Goal: Navigation & Orientation: Find specific page/section

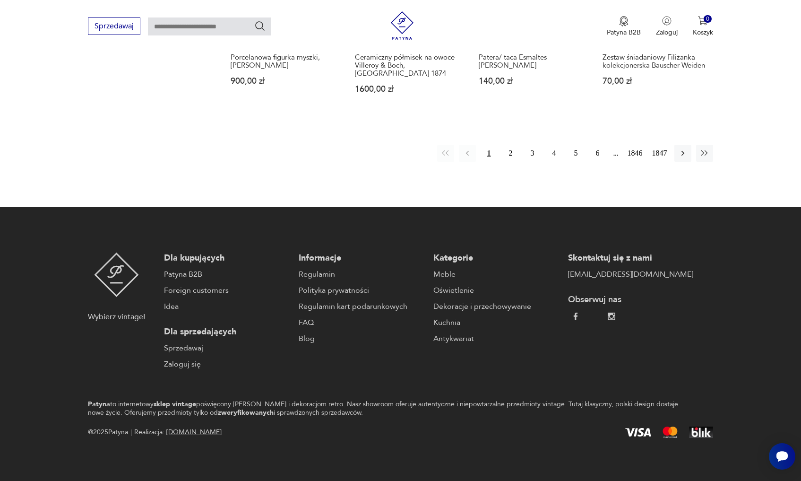
scroll to position [742, 0]
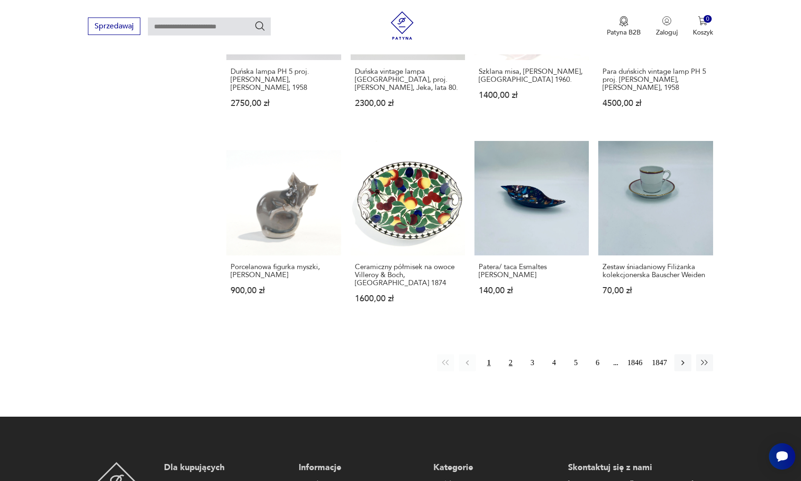
click at [507, 360] on button "2" at bounding box center [511, 362] width 17 height 17
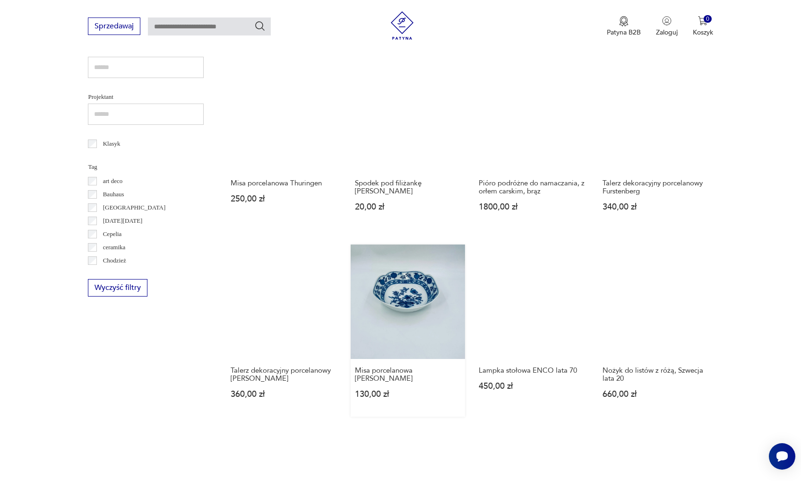
scroll to position [878, 0]
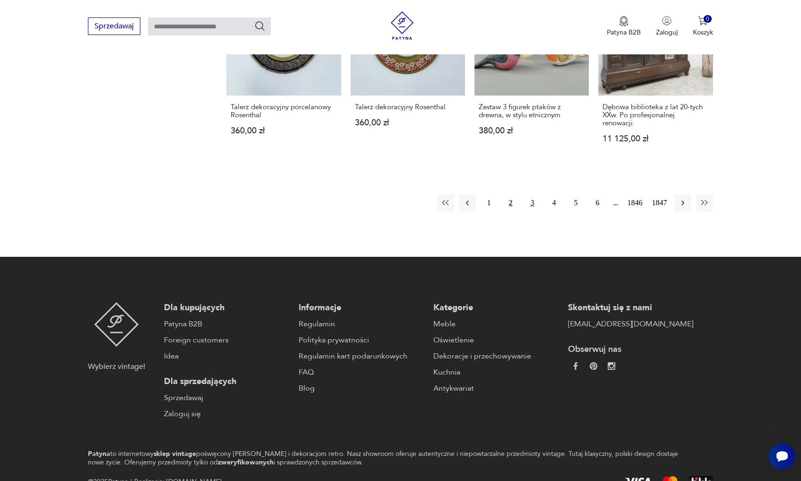
click at [531, 211] on button "3" at bounding box center [532, 202] width 17 height 17
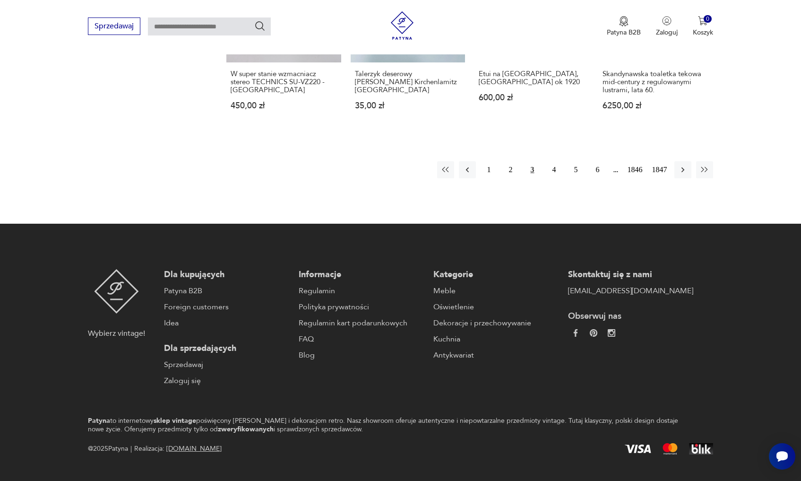
scroll to position [725, 0]
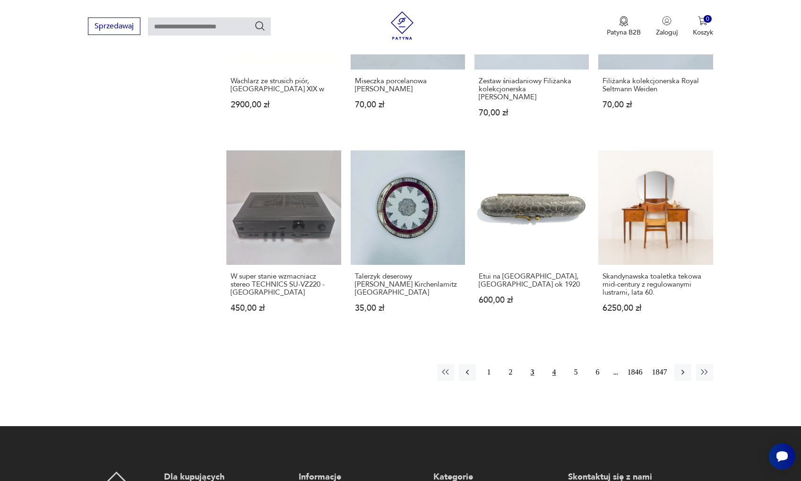
click at [555, 381] on button "4" at bounding box center [554, 372] width 17 height 17
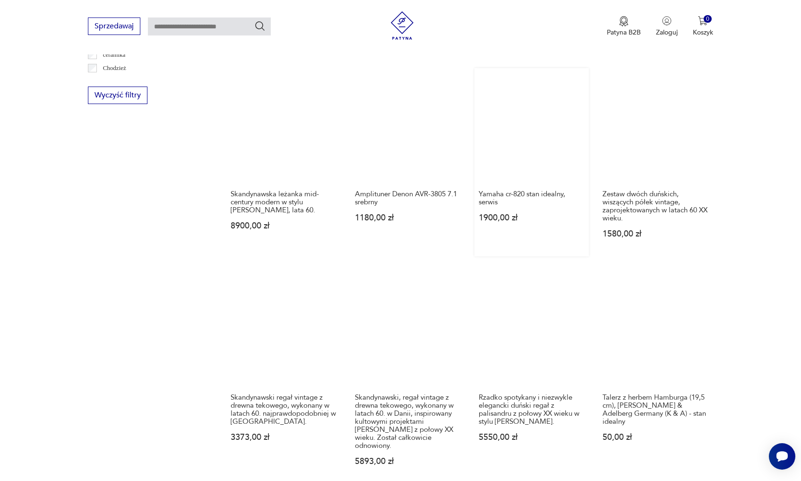
scroll to position [930, 0]
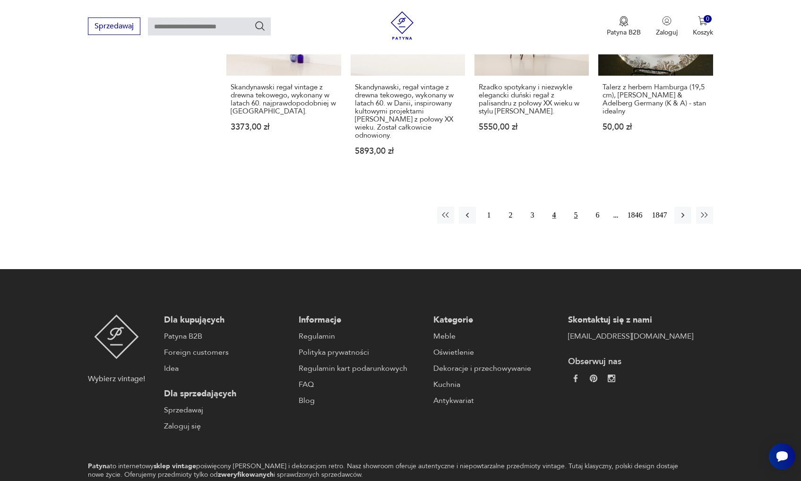
click at [573, 211] on button "5" at bounding box center [576, 215] width 17 height 17
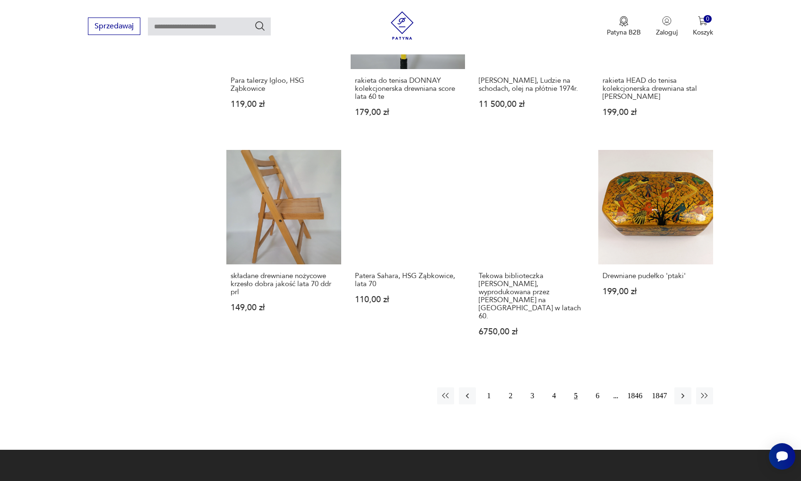
scroll to position [735, 0]
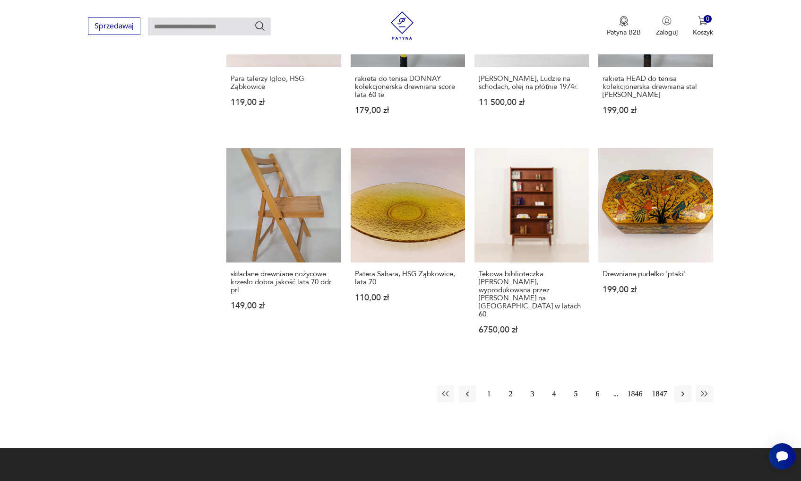
click at [598, 398] on button "6" at bounding box center [598, 393] width 17 height 17
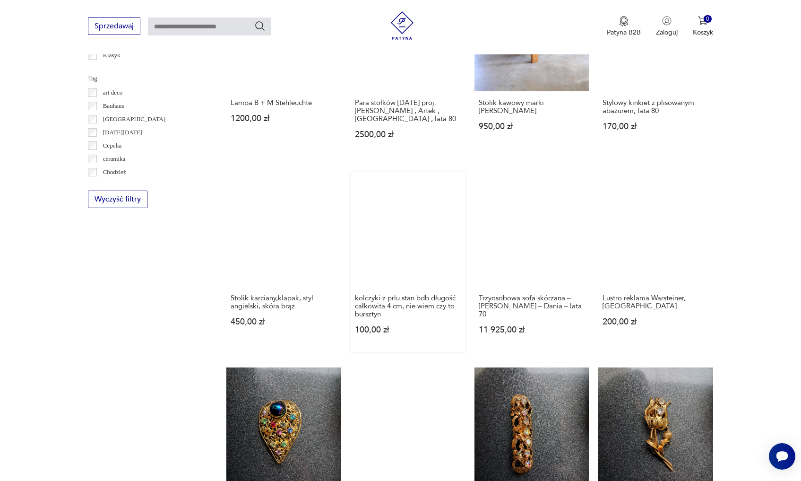
scroll to position [822, 0]
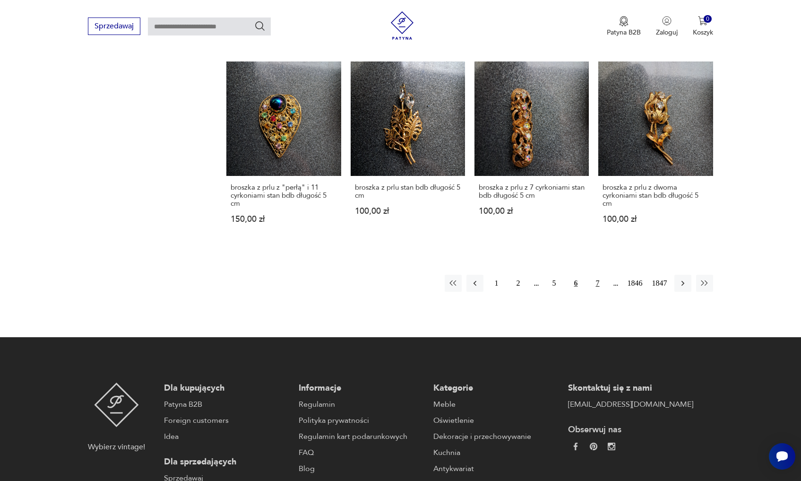
click at [595, 279] on button "7" at bounding box center [598, 283] width 17 height 17
